Goal: Task Accomplishment & Management: Use online tool/utility

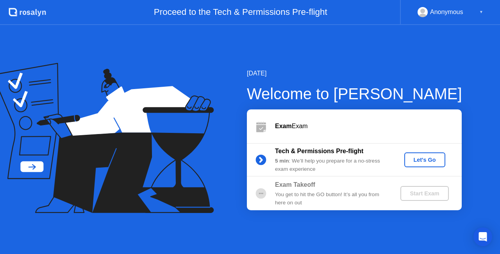
click at [424, 161] on div "Let's Go" at bounding box center [424, 160] width 35 height 6
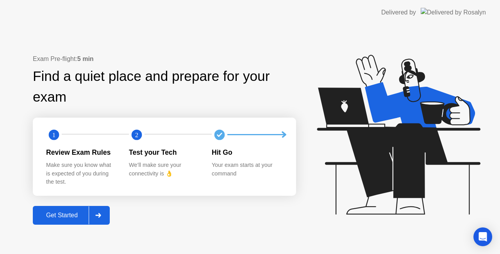
click at [63, 215] on div "Get Started" at bounding box center [62, 215] width 54 height 7
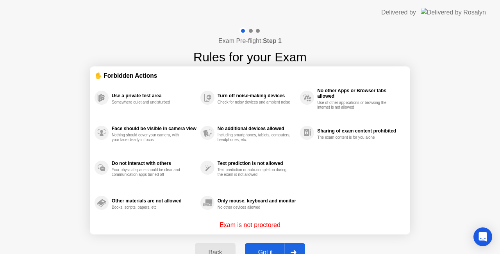
click at [270, 246] on button "Got it" at bounding box center [275, 252] width 60 height 19
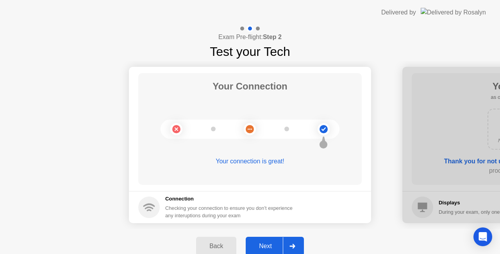
click at [270, 245] on div "Next" at bounding box center [265, 246] width 35 height 7
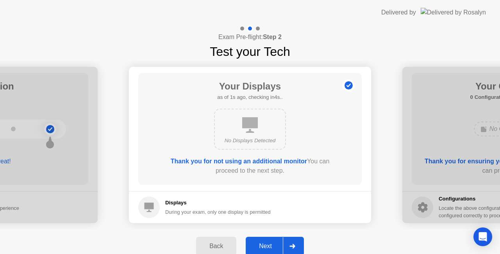
click at [270, 245] on div "Next" at bounding box center [265, 246] width 35 height 7
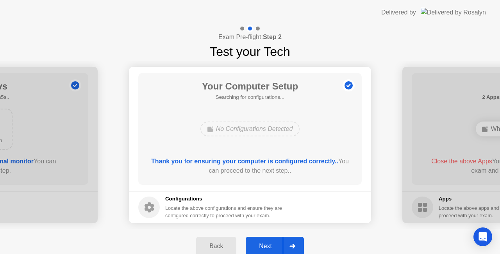
click at [270, 245] on div "Next" at bounding box center [265, 246] width 35 height 7
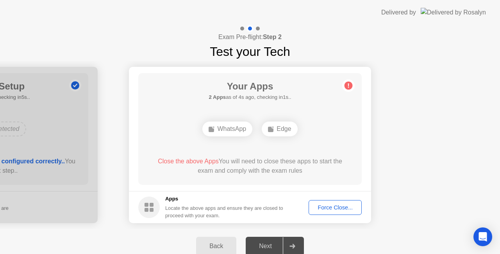
click at [336, 207] on div "Force Close..." at bounding box center [335, 207] width 48 height 6
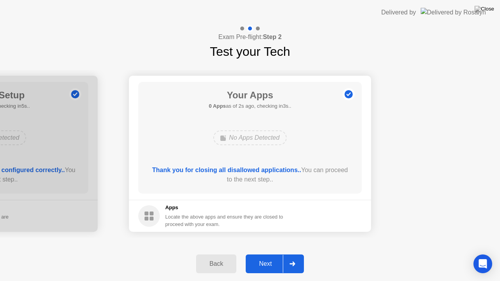
click at [266, 253] on div "Next" at bounding box center [265, 264] width 35 height 7
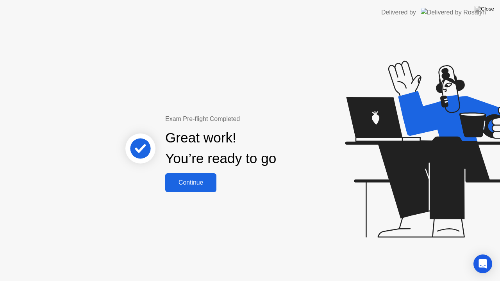
click at [191, 183] on div "Continue" at bounding box center [191, 182] width 46 height 7
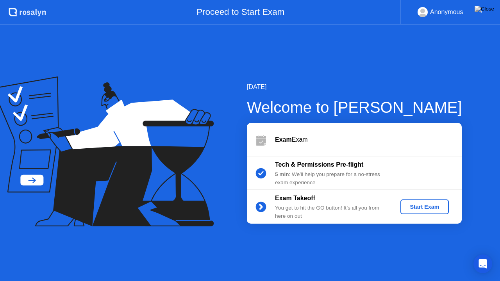
click at [425, 208] on div "Start Exam" at bounding box center [424, 207] width 42 height 6
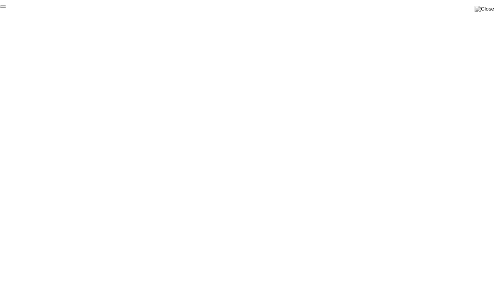
click div "End Proctoring Session"
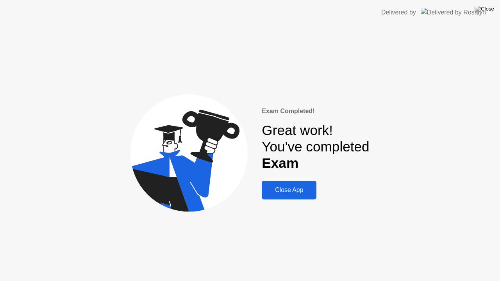
click at [287, 189] on div "Close App" at bounding box center [289, 190] width 50 height 7
